Goal: Use online tool/utility: Utilize a website feature to perform a specific function

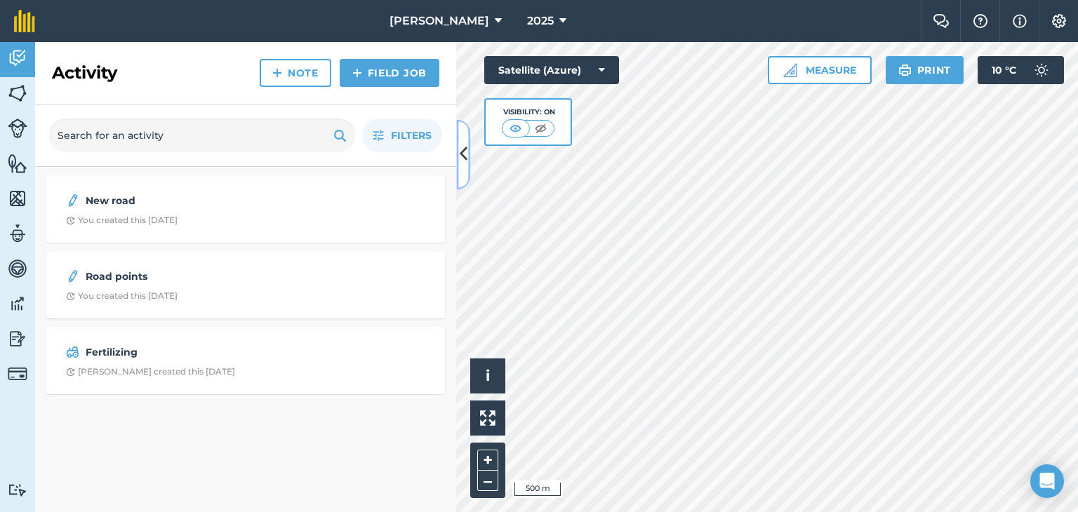
click at [463, 156] on icon at bounding box center [464, 154] width 8 height 25
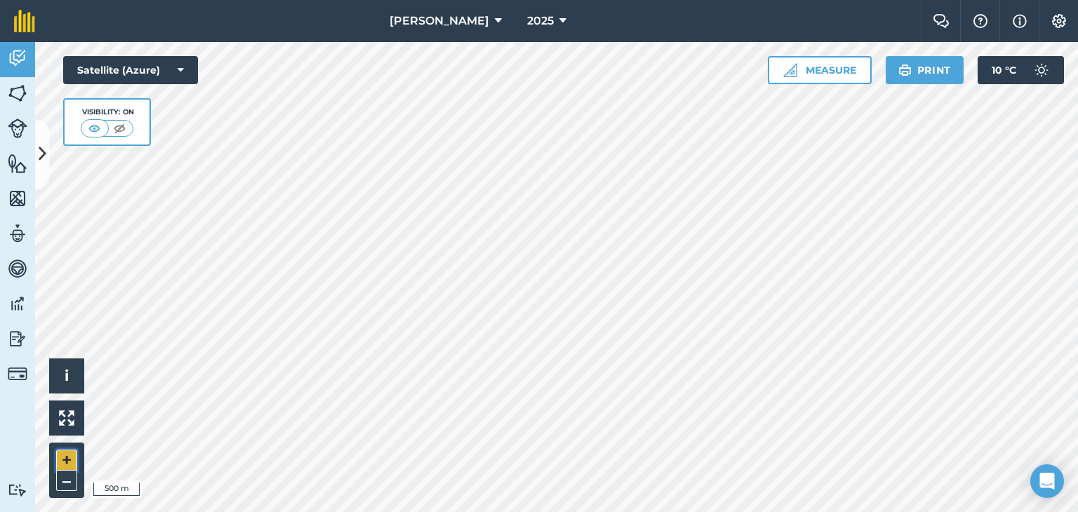
click at [63, 465] on button "+" at bounding box center [66, 460] width 21 height 21
click at [819, 65] on button "Measure" at bounding box center [820, 70] width 104 height 28
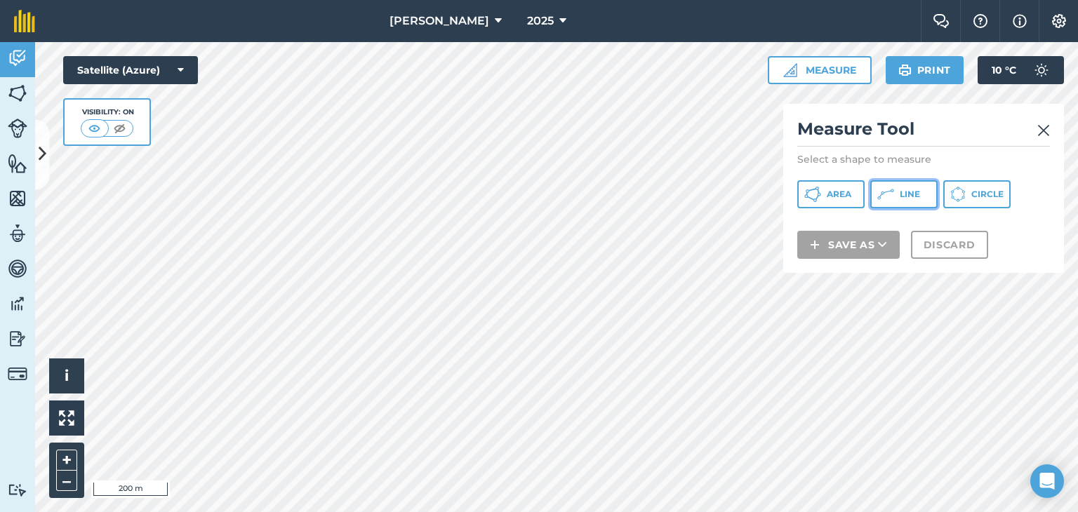
click at [897, 185] on button "Line" at bounding box center [903, 194] width 67 height 28
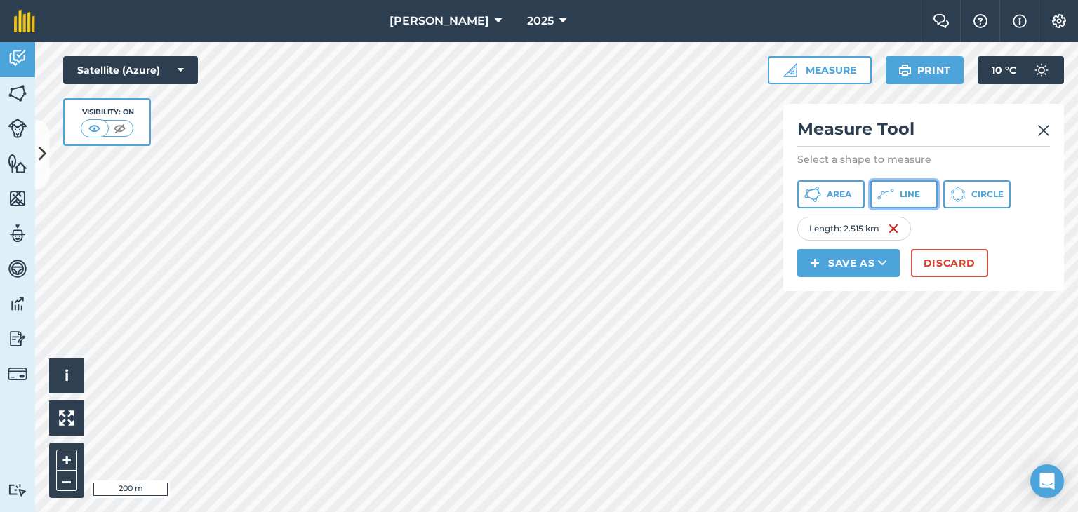
click at [907, 199] on span "Line" at bounding box center [910, 194] width 20 height 11
click at [157, 124] on div "Click to start drawing i © 2025 TomTom, Microsoft 200 m + – Satellite (Azure) V…" at bounding box center [556, 277] width 1043 height 470
click at [156, 124] on div "Satellite (Azure) Visibility: On" at bounding box center [130, 101] width 135 height 90
drag, startPoint x: 156, startPoint y: 124, endPoint x: 135, endPoint y: 129, distance: 21.8
click at [138, 127] on div "Satellite (Azure) Visibility: On" at bounding box center [130, 101] width 135 height 90
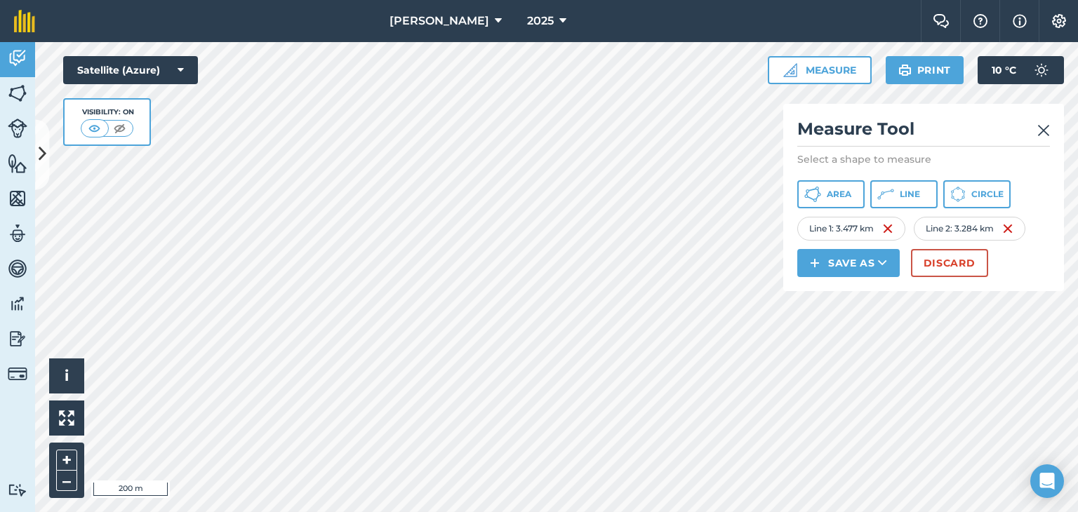
click at [157, 121] on div "Satellite (Azure) Visibility: On" at bounding box center [130, 101] width 135 height 90
drag, startPoint x: 168, startPoint y: 126, endPoint x: 190, endPoint y: 112, distance: 25.5
click at [191, 112] on div "Satellite (Azure) Visibility: On" at bounding box center [130, 101] width 135 height 90
click at [171, 127] on div "Satellite (Azure) Visibility: On" at bounding box center [130, 101] width 135 height 90
click at [167, 129] on div "Satellite (Azure) Visibility: On" at bounding box center [130, 101] width 135 height 90
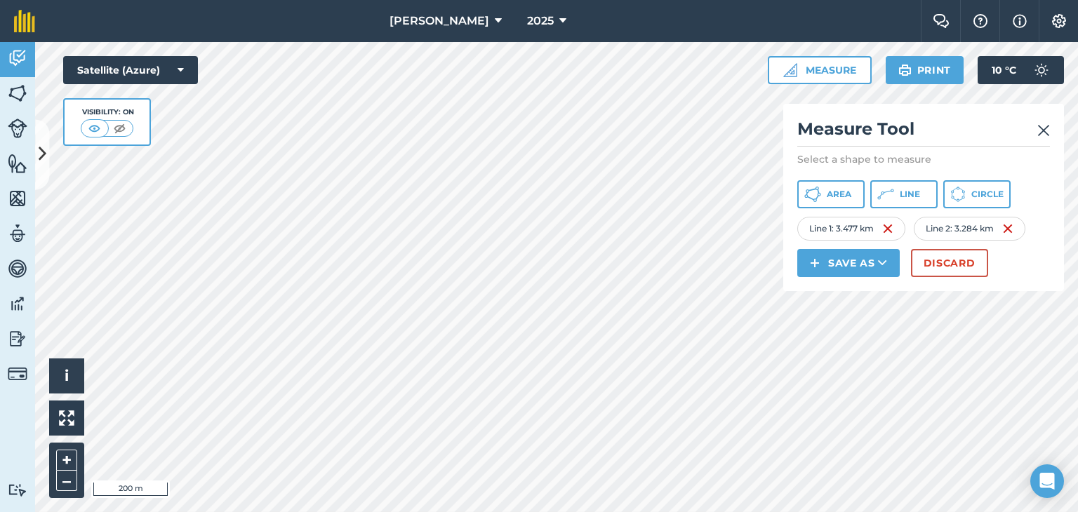
click at [171, 126] on div "Satellite (Azure) Visibility: On" at bounding box center [130, 101] width 135 height 90
click at [178, 131] on div "Satellite (Azure) Visibility: On" at bounding box center [130, 101] width 135 height 90
